Goal: Information Seeking & Learning: Learn about a topic

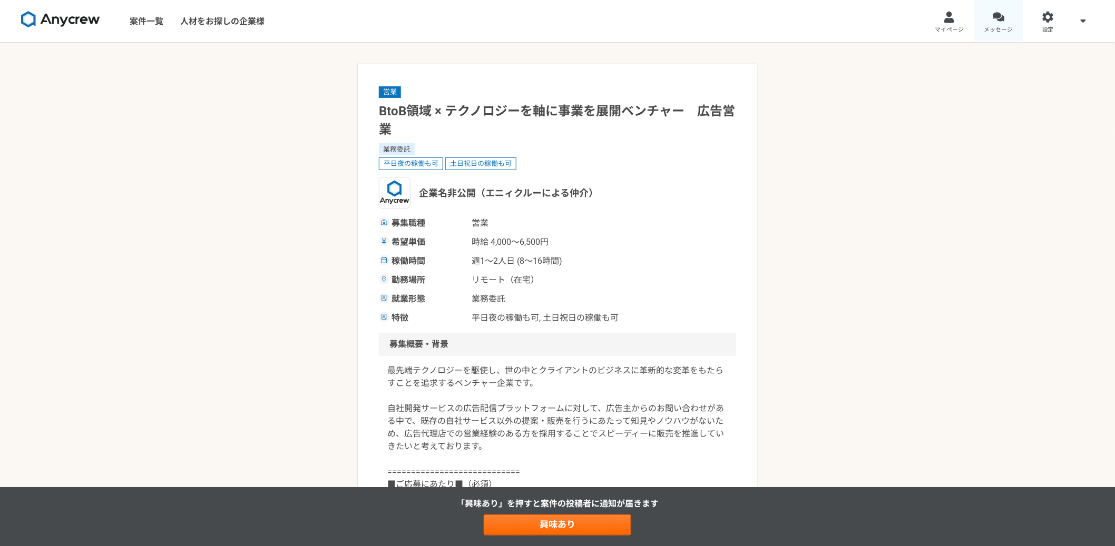
click at [1000, 23] on div at bounding box center [999, 17] width 12 height 12
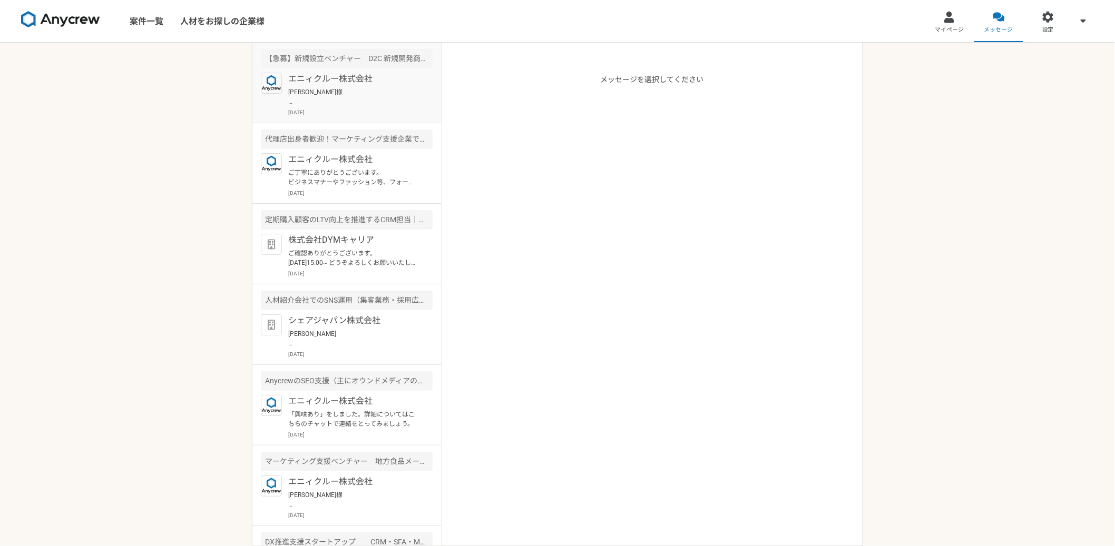
click at [397, 83] on p "エニィクルー株式会社" at bounding box center [353, 79] width 130 height 13
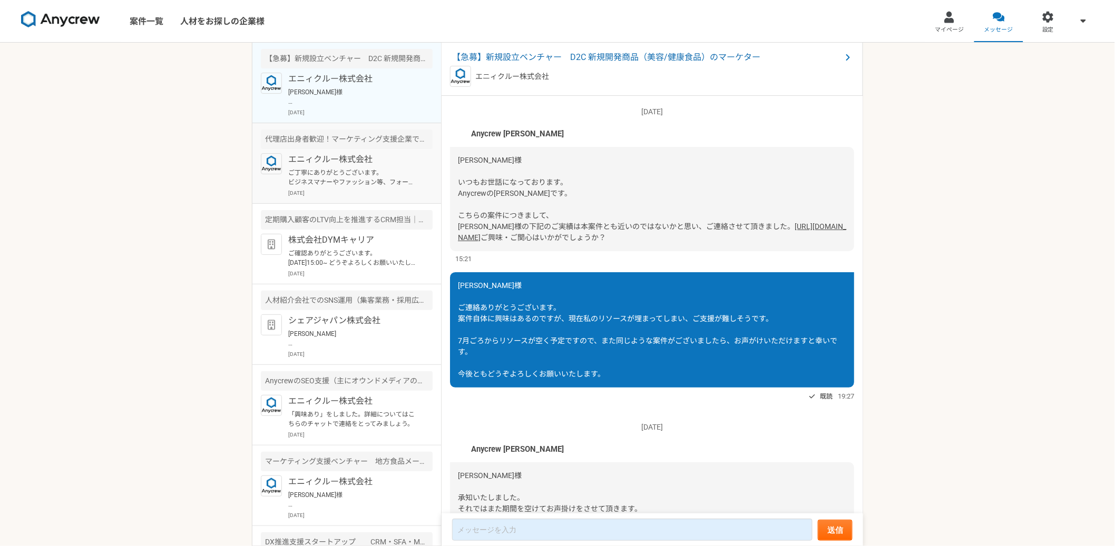
scroll to position [555, 0]
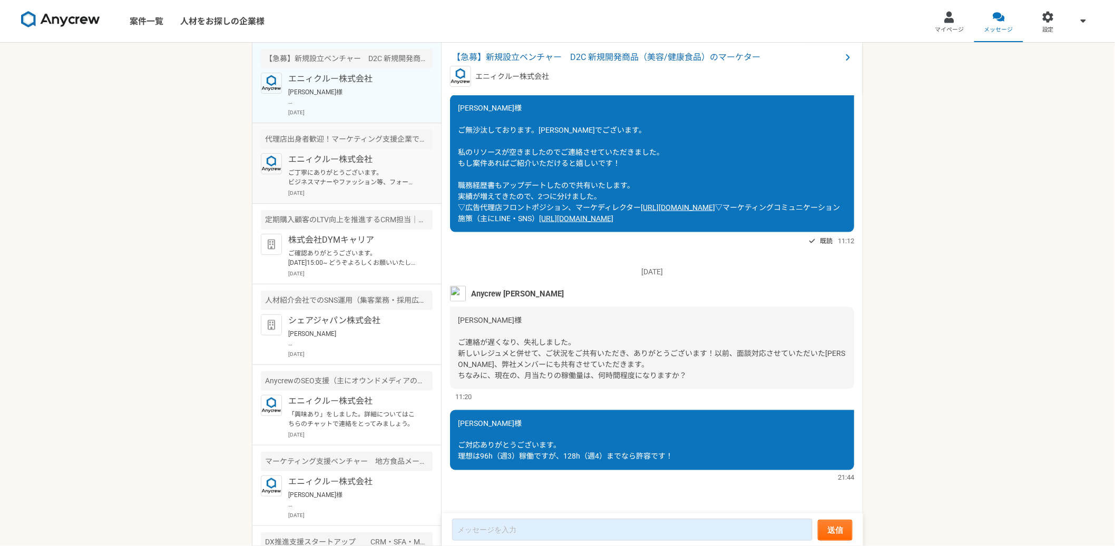
click at [397, 159] on p "エニィクルー株式会社" at bounding box center [353, 159] width 130 height 13
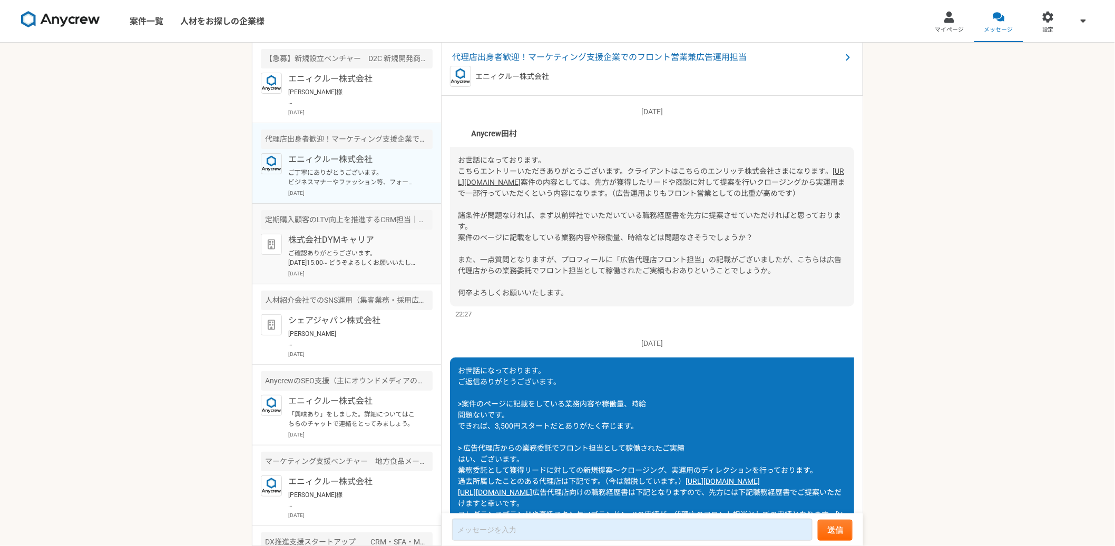
scroll to position [1265, 0]
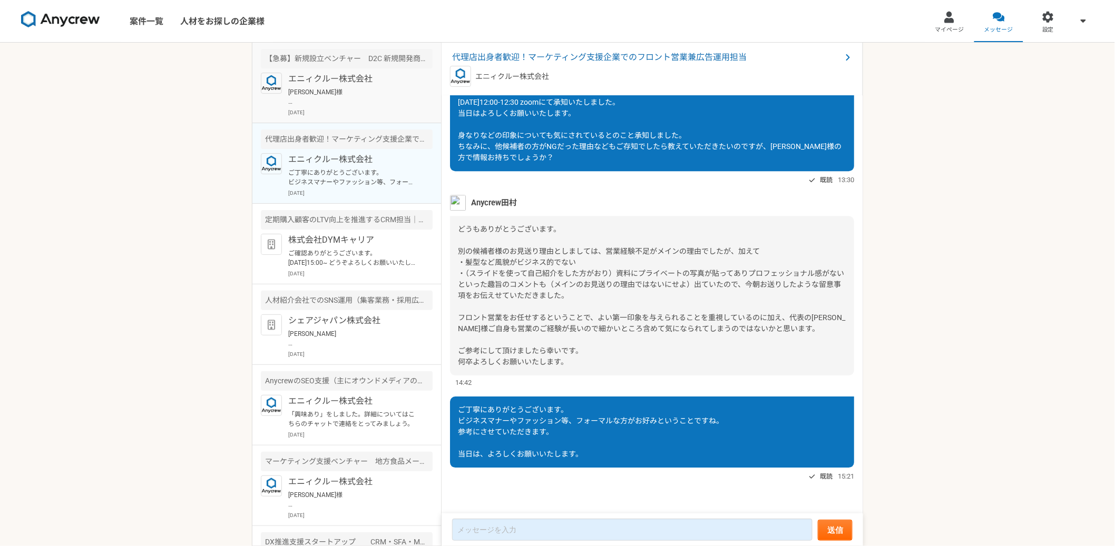
click at [374, 110] on p "2025年10月9日" at bounding box center [360, 113] width 144 height 8
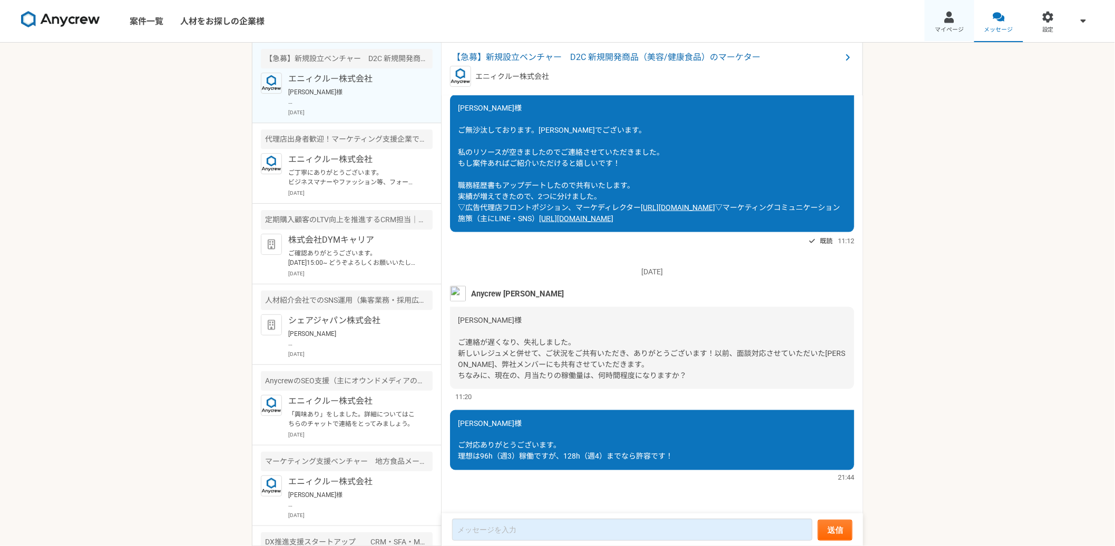
click at [948, 19] on div at bounding box center [949, 17] width 12 height 12
click at [948, 19] on html "案件一覧 人材をお探しの企業様 マイページ メッセージ 設定 【急募】新規設立ベンチャー　D2C 新規開発商品（美容/健康食品）のマーケター エニィクルー株式…" at bounding box center [557, 273] width 1115 height 546
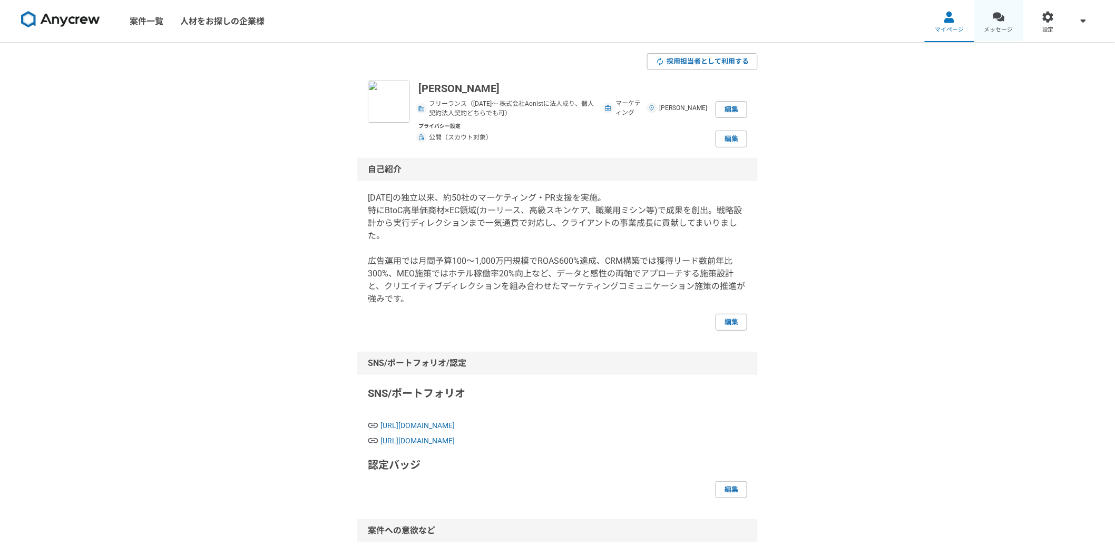
click at [989, 25] on link "メッセージ" at bounding box center [999, 21] width 50 height 42
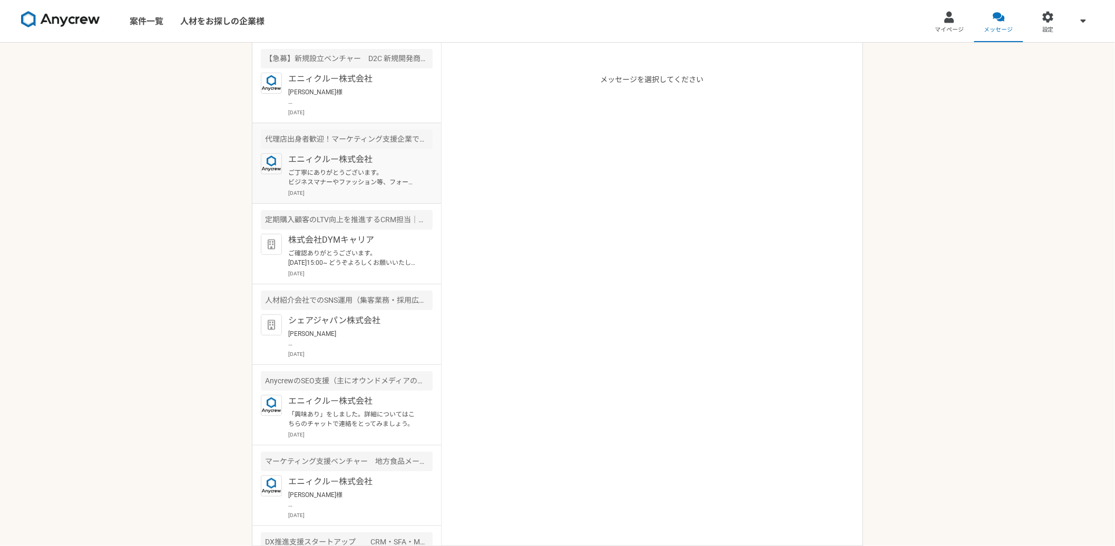
click at [416, 183] on div "エニィクルー株式会社 ご丁寧にありがとうございます。 ビジネスマナーやファッション等、フォーマルな方がお好みということですね。 参考にさせていただきます。 当…" at bounding box center [360, 175] width 144 height 44
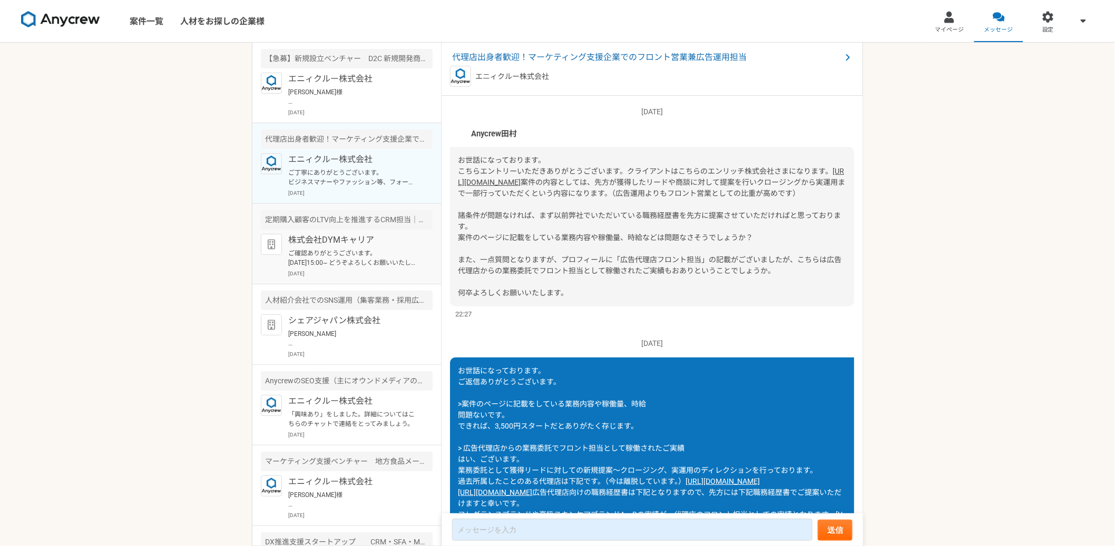
scroll to position [1265, 0]
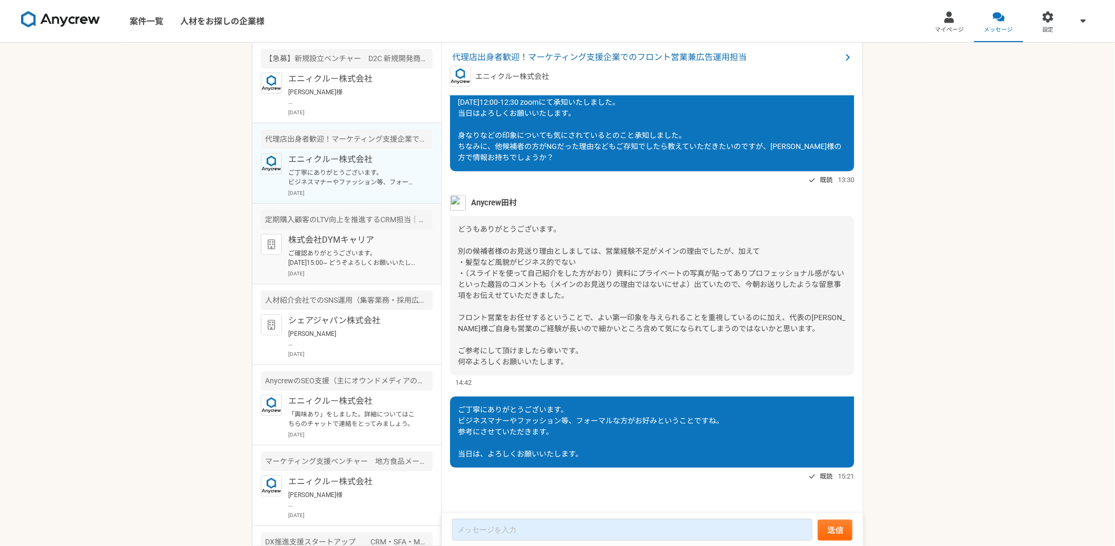
click at [383, 252] on p "ご確認ありがとうございます。 10/10（金）15:00~ どうぞよろしくお願いいたします。 城戸" at bounding box center [353, 258] width 130 height 19
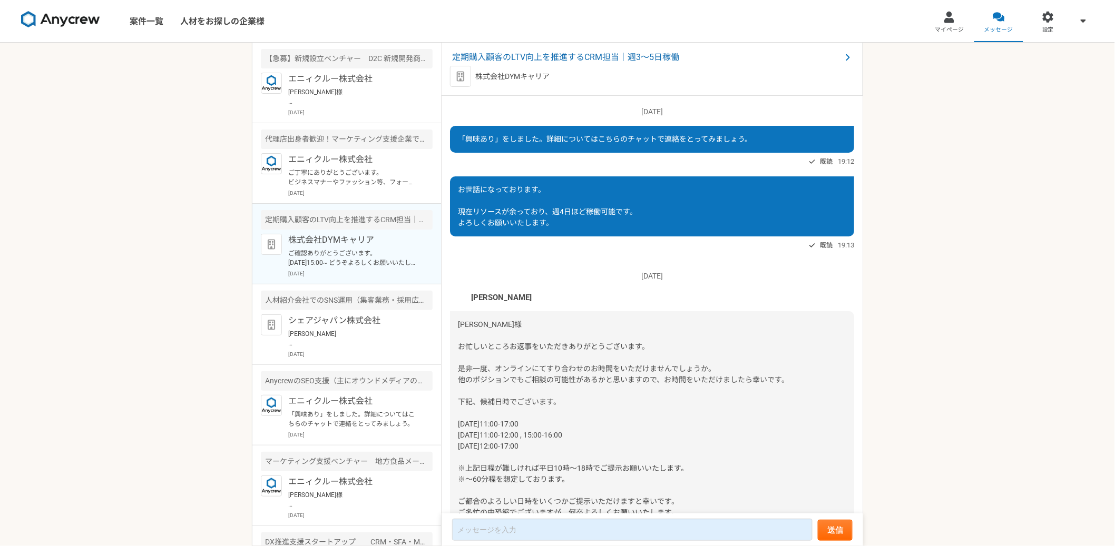
scroll to position [529, 0]
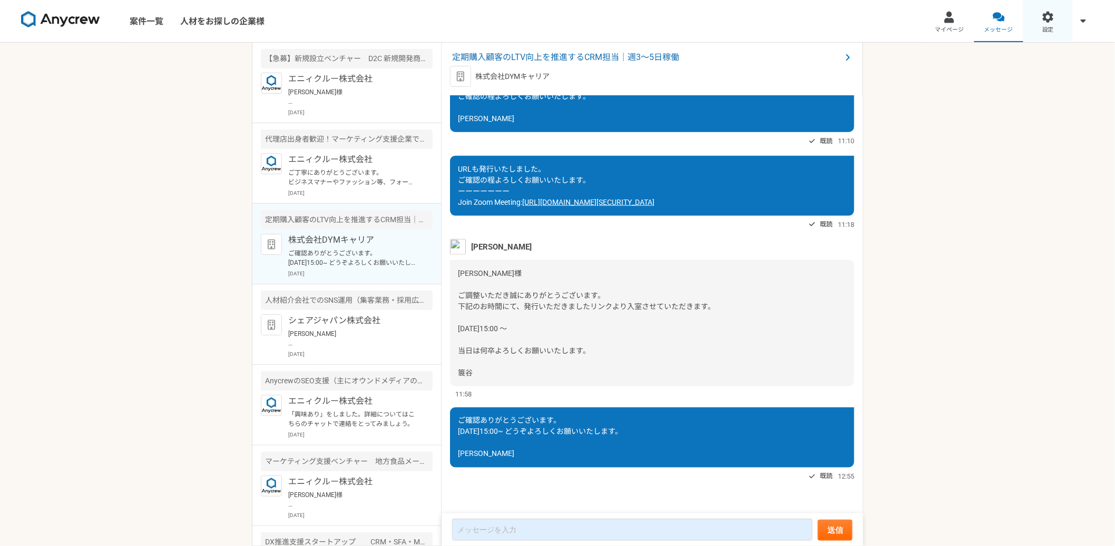
click at [1041, 25] on link "設定" at bounding box center [1048, 21] width 50 height 42
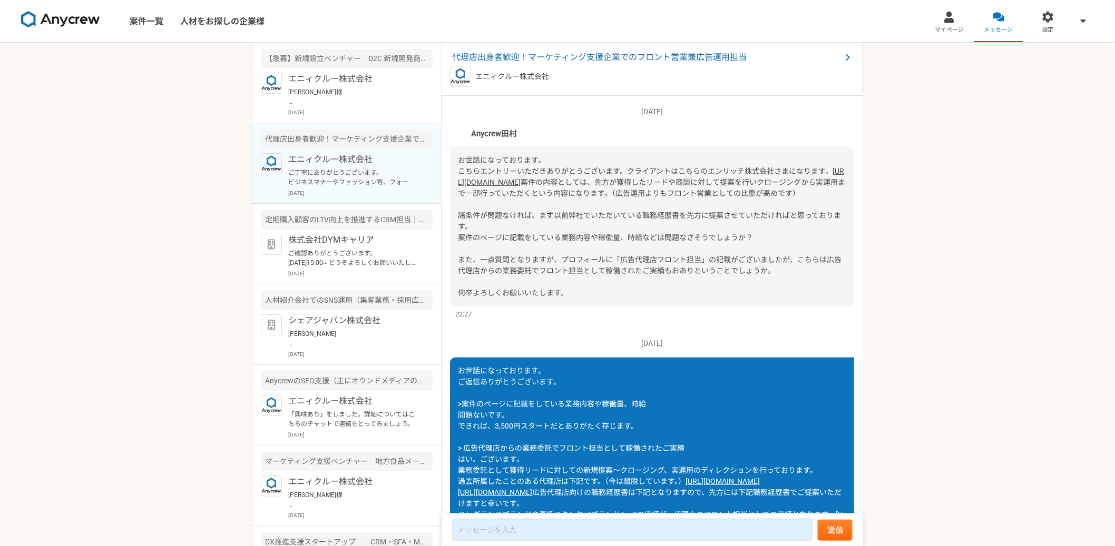
scroll to position [1265, 0]
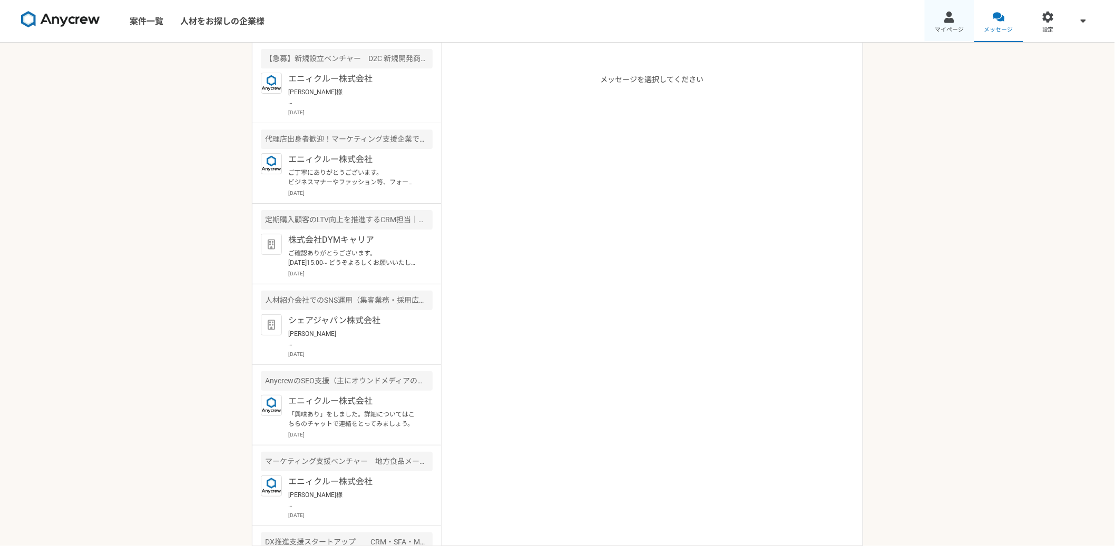
click at [965, 17] on link "マイページ" at bounding box center [950, 21] width 50 height 42
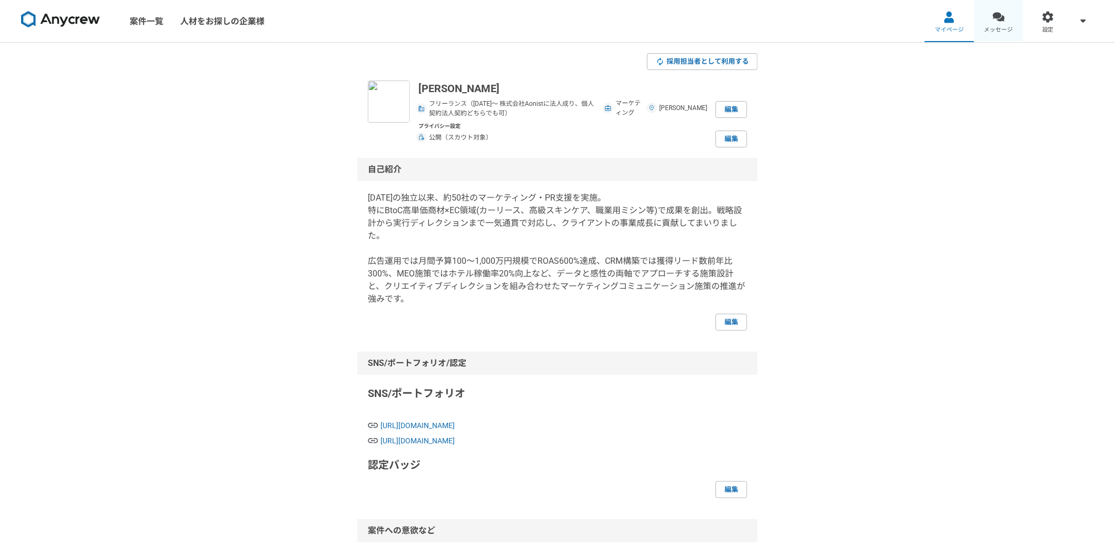
click at [1005, 24] on link "メッセージ" at bounding box center [999, 21] width 50 height 42
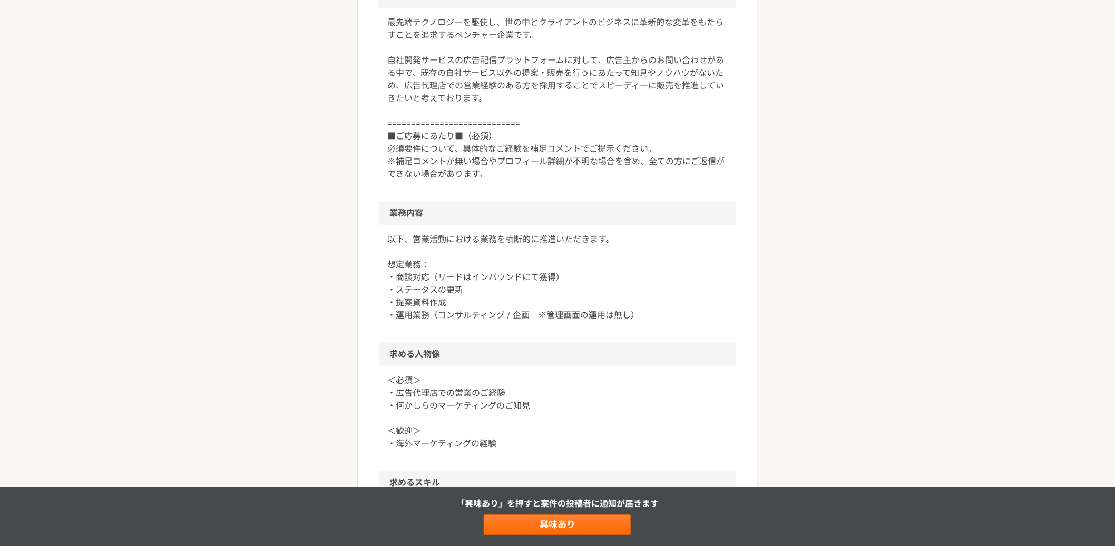
scroll to position [472, 0]
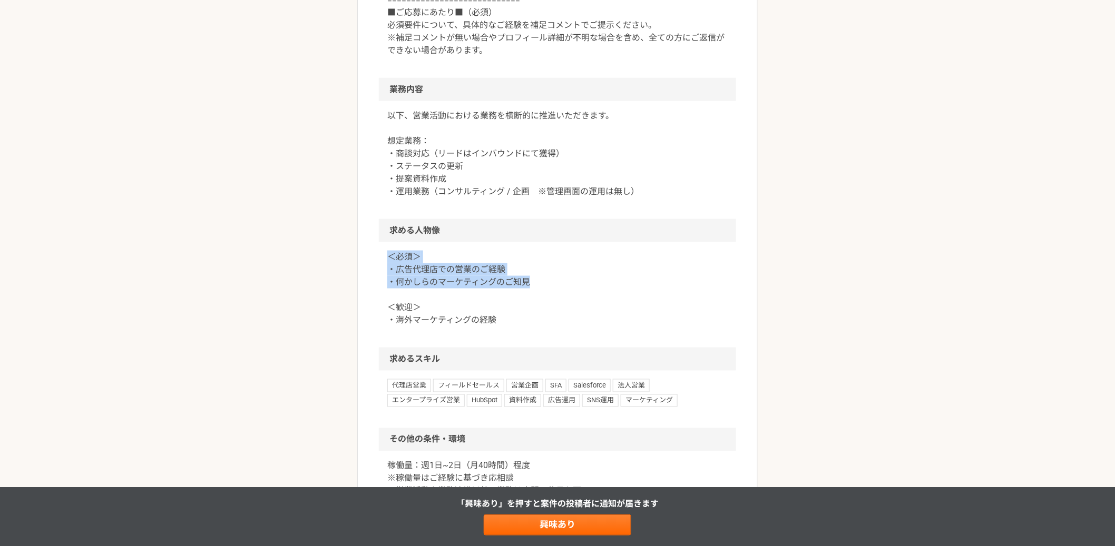
drag, startPoint x: 525, startPoint y: 284, endPoint x: 381, endPoint y: 253, distance: 146.6
click at [381, 254] on div "＜必須＞ ・広告代理店での営業のご経験 ・何かしらのマーケティングのご知見 ＜歓迎＞ ・海外マーケティングの経験" at bounding box center [557, 294] width 357 height 105
click at [495, 280] on p "＜必須＞ ・広告代理店での営業のご経験 ・何かしらのマーケティングのご知見 ＜歓迎＞ ・海外マーケティングの経験" at bounding box center [557, 289] width 340 height 76
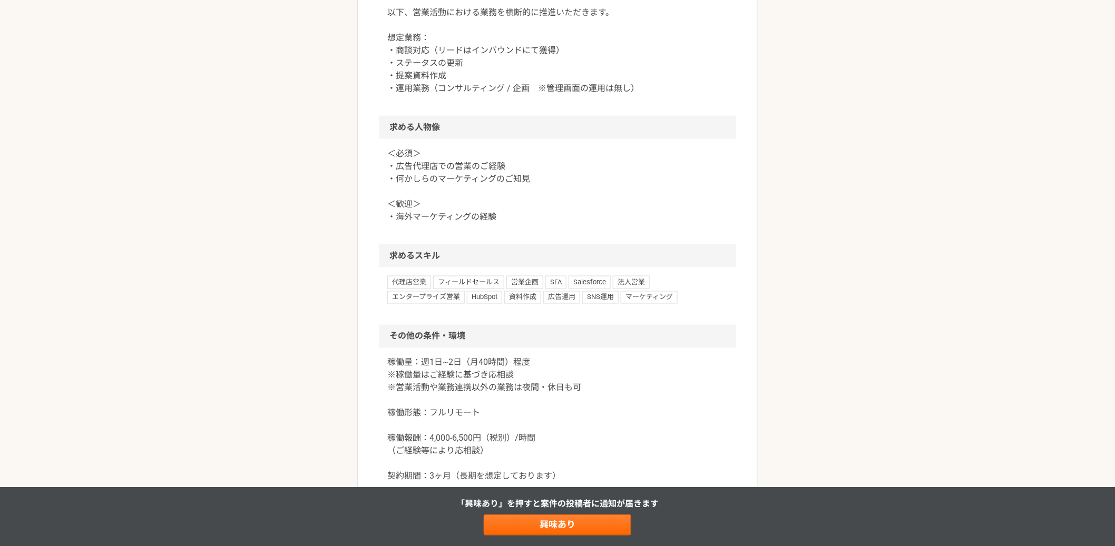
scroll to position [578, 0]
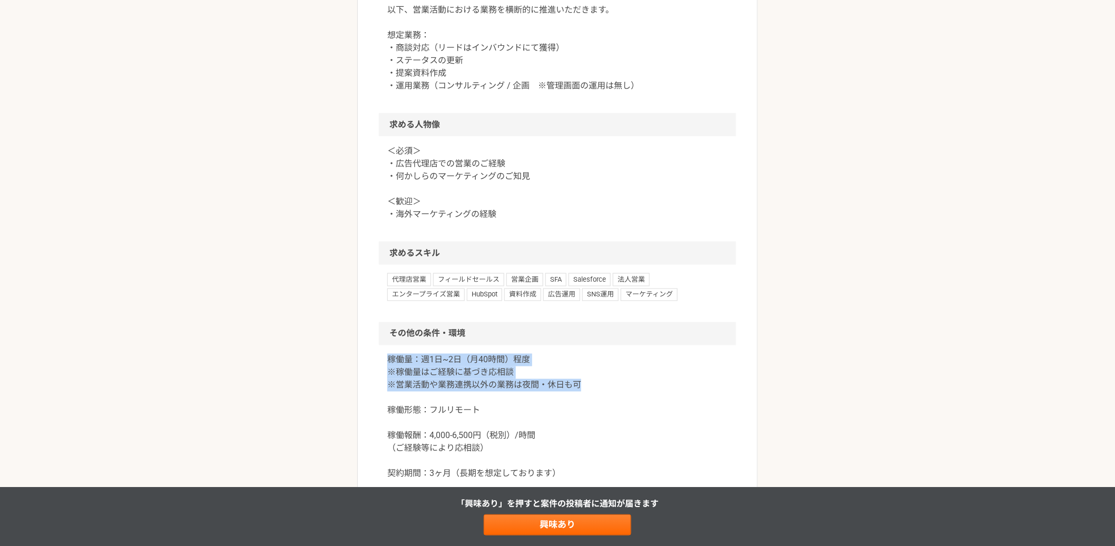
drag, startPoint x: 605, startPoint y: 391, endPoint x: 378, endPoint y: 365, distance: 229.1
click at [378, 365] on article "営業 BtoB領域 × テクノロジーを軸に事業を展開ベンチャー　広告営業 業務委託 平日夜の稼働も可 土日祝日の稼働も可 企業名非公開（エニィクルーによる仲介…" at bounding box center [557, 87] width 400 height 1202
click at [470, 376] on p "稼働量：週1日~2日（月40時間）程度 ※稼働量はご経験に基づき応相談 ※営業活動や業務連携以外の業務は夜間・休日も可 稼働形態：フルリモート 稼働報酬：4,…" at bounding box center [557, 417] width 340 height 126
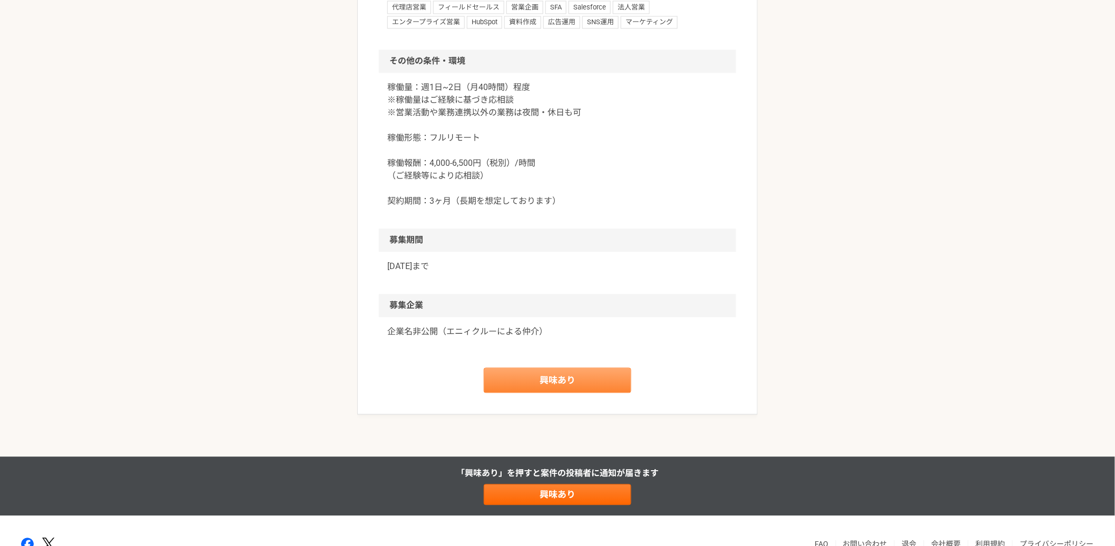
scroll to position [853, 0]
